Goal: Complete application form

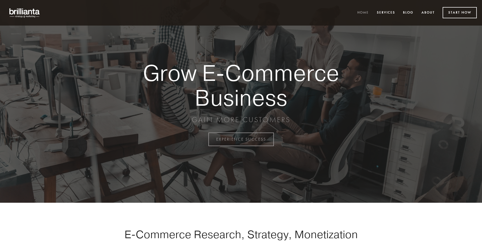
scroll to position [1368, 0]
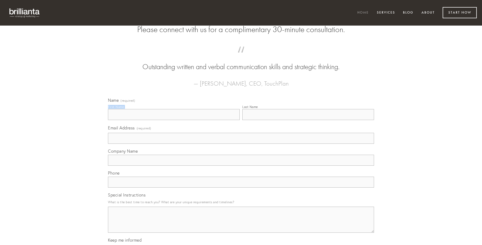
type input "[PERSON_NAME]"
click at [308, 120] on input "Last Name" at bounding box center [308, 114] width 132 height 11
type input "[PERSON_NAME]"
click at [241, 144] on input "Email Address (required)" at bounding box center [241, 138] width 266 height 11
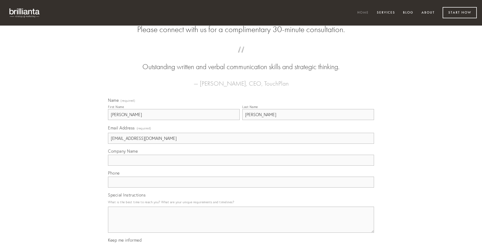
type input "[EMAIL_ADDRESS][DOMAIN_NAME]"
click at [241, 166] on input "Company Name" at bounding box center [241, 160] width 266 height 11
type input "consuasor"
click at [241, 188] on input "text" at bounding box center [241, 182] width 266 height 11
click at [241, 224] on textarea "Special Instructions" at bounding box center [241, 220] width 266 height 26
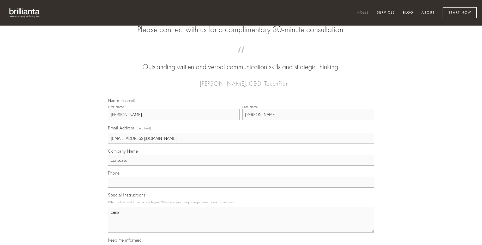
type textarea "cena"
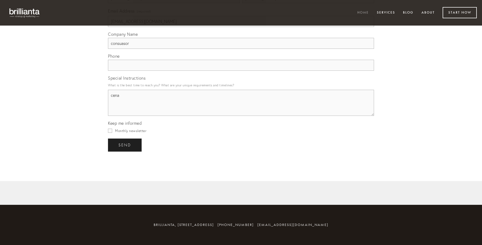
click at [125, 145] on span "send" at bounding box center [124, 145] width 13 height 5
